Goal: Find specific page/section: Find specific page/section

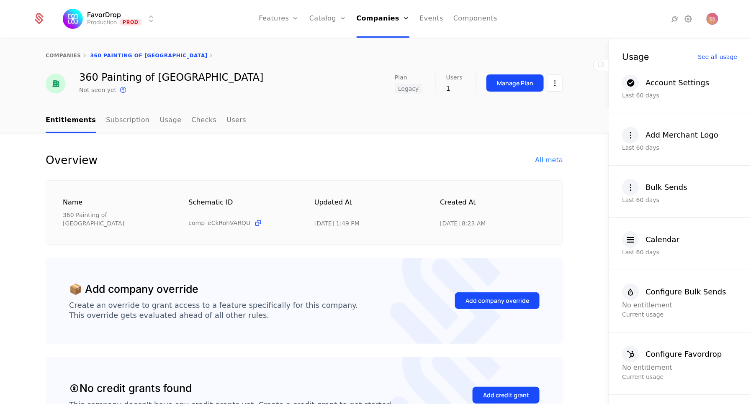
click at [142, 21] on html "FavorDrop Production Prod Features Features Flags Catalog Plans Add Ons Credits…" at bounding box center [375, 202] width 751 height 404
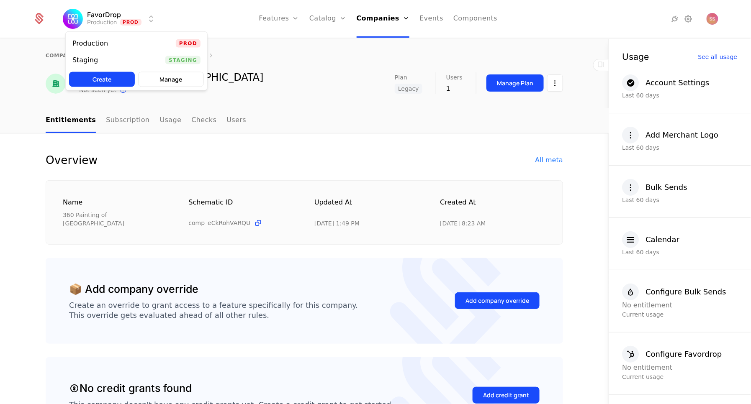
click at [153, 61] on div "Staging Staging" at bounding box center [137, 60] width 142 height 17
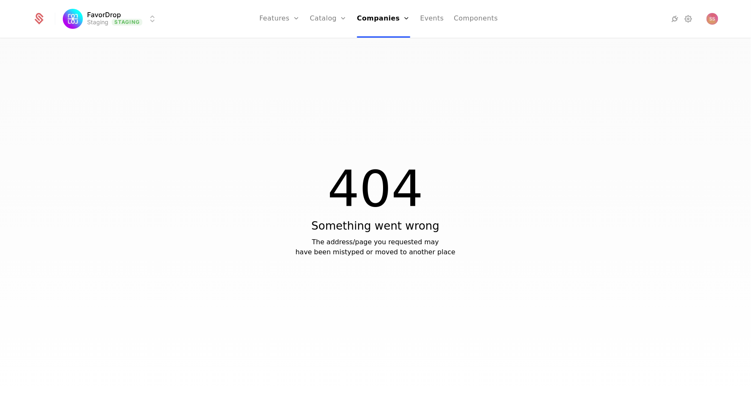
click at [293, 21] on link "Features" at bounding box center [280, 19] width 40 height 38
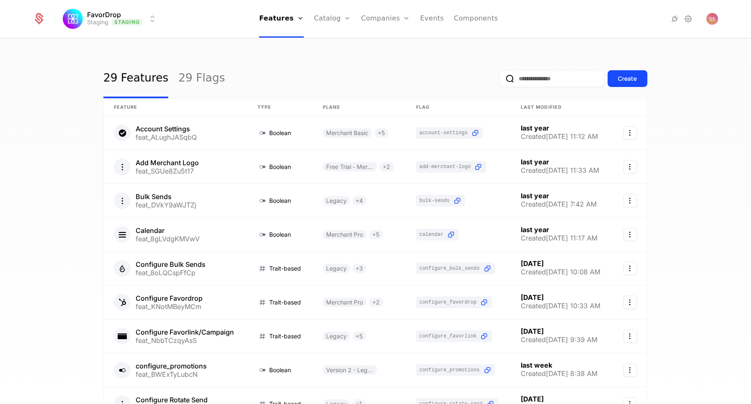
click at [537, 78] on input "email" at bounding box center [552, 78] width 105 height 17
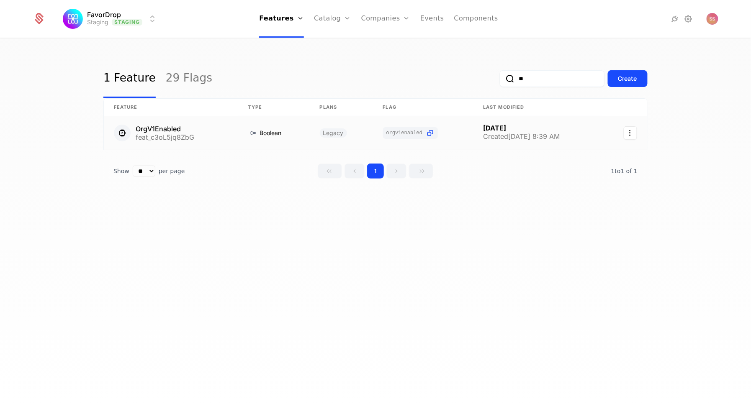
type input "**"
click at [427, 134] on link at bounding box center [423, 132] width 100 height 33
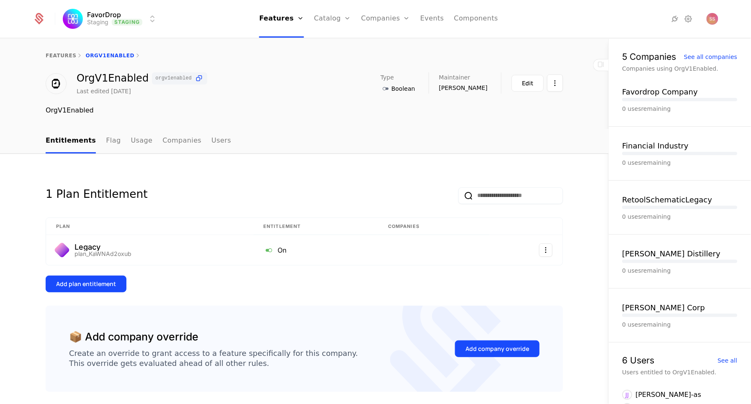
click at [195, 79] on icon at bounding box center [199, 78] width 9 height 9
